Goal: Task Accomplishment & Management: Use online tool/utility

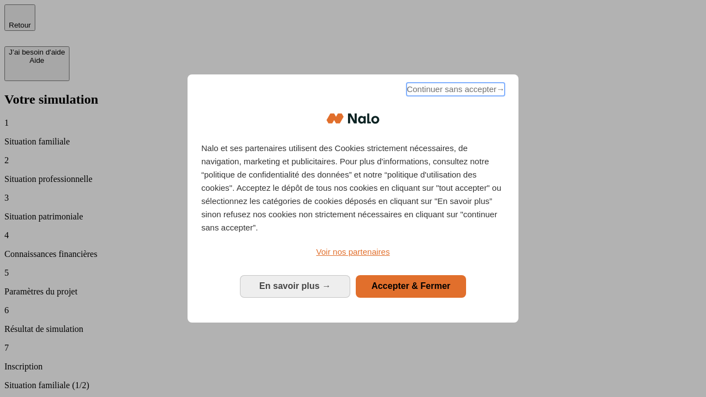
click at [455, 91] on span "Continuer sans accepter →" at bounding box center [456, 89] width 98 height 13
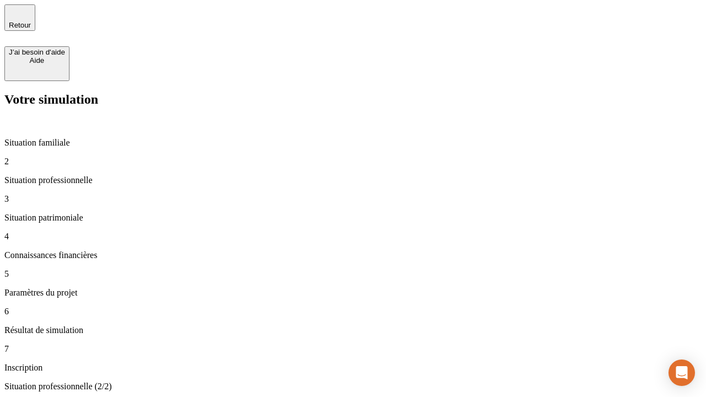
type input "30 000"
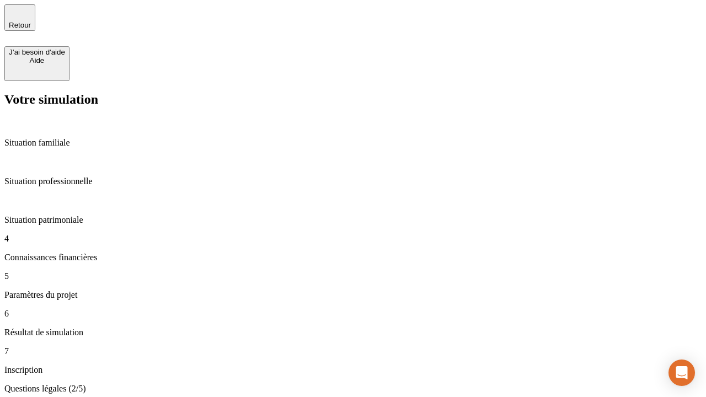
scroll to position [2, 0]
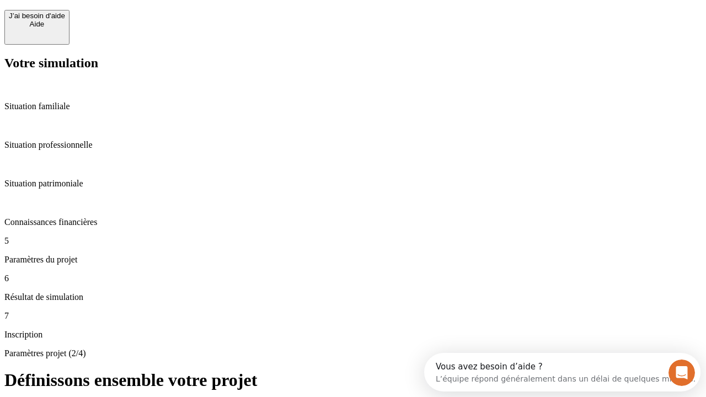
scroll to position [21, 0]
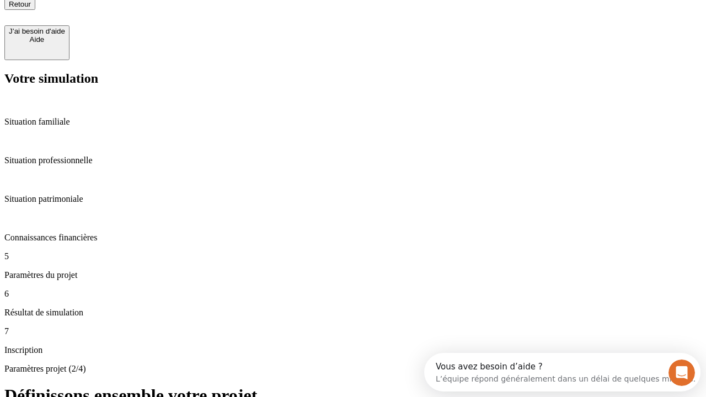
type input "25"
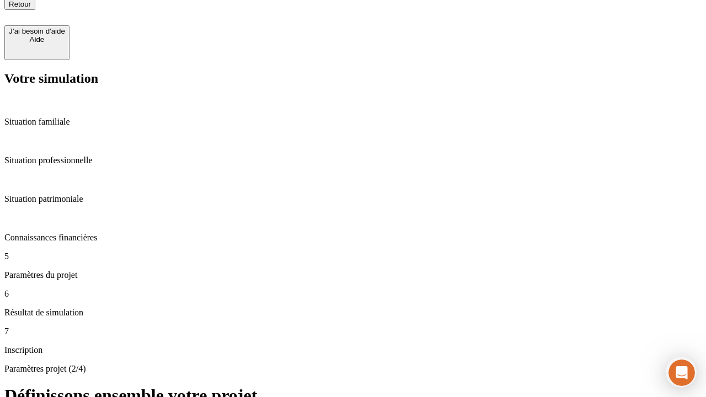
type input "64"
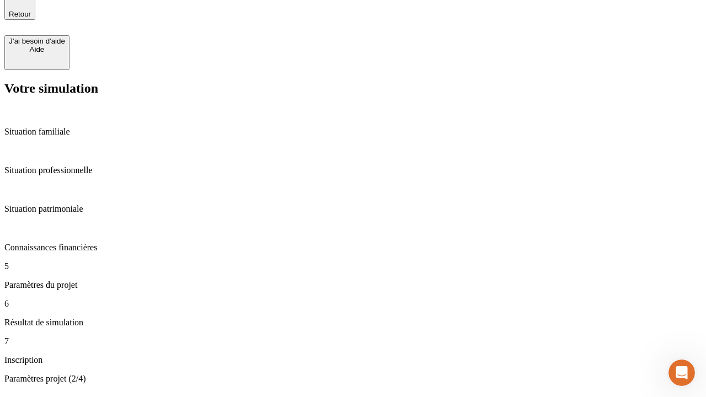
type input "1 000"
type input "640"
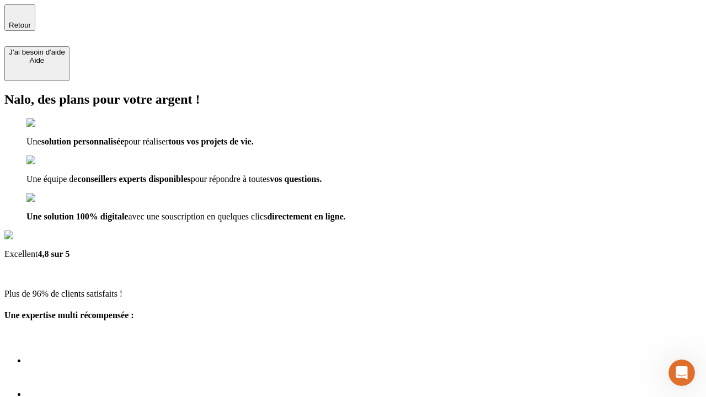
type input "[EMAIL_ADDRESS][PERSON_NAME][DOMAIN_NAME]"
